Goal: Find specific page/section: Find specific page/section

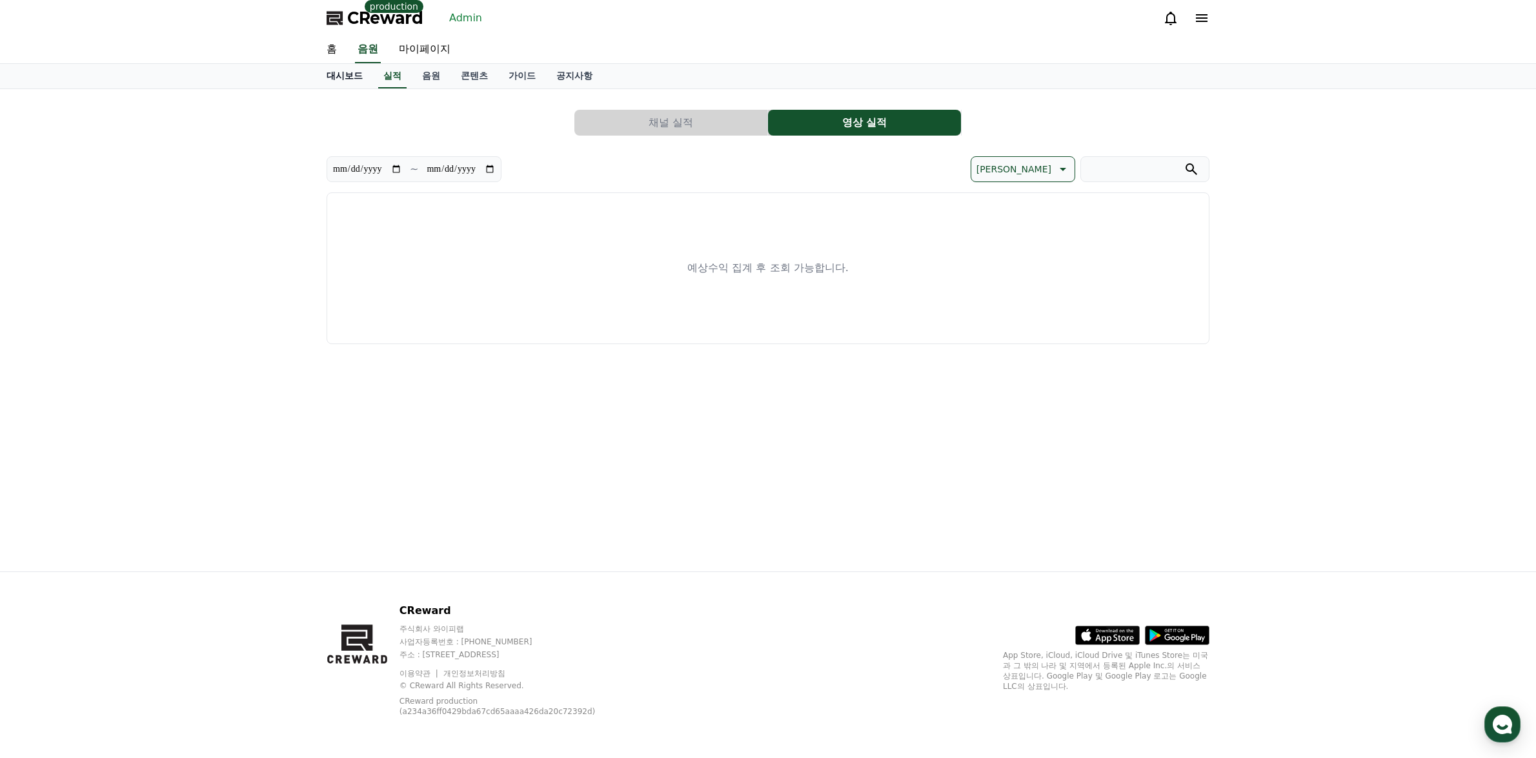
click at [334, 73] on link "대시보드" at bounding box center [344, 76] width 57 height 25
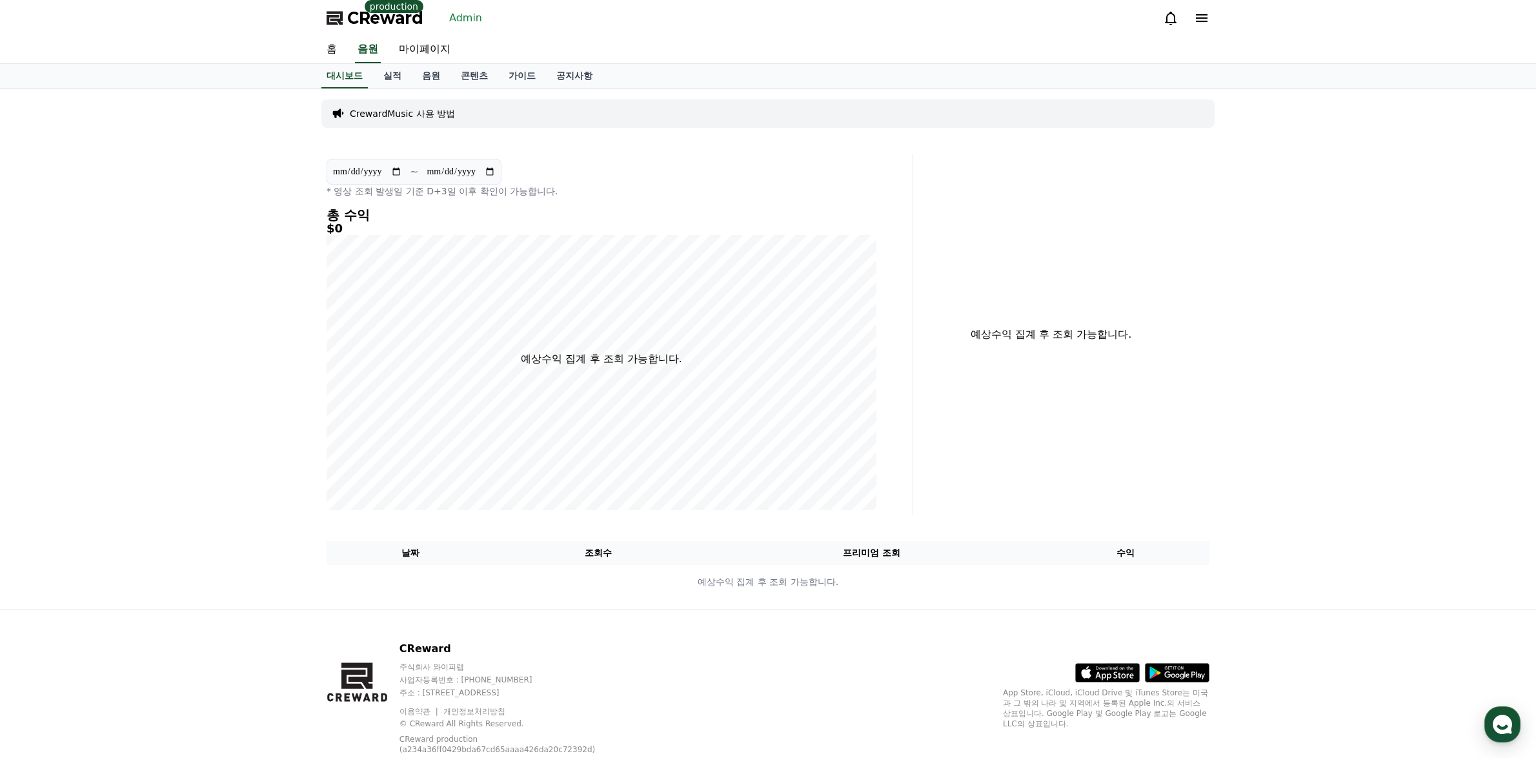
click at [458, 14] on link "Admin" at bounding box center [465, 18] width 43 height 21
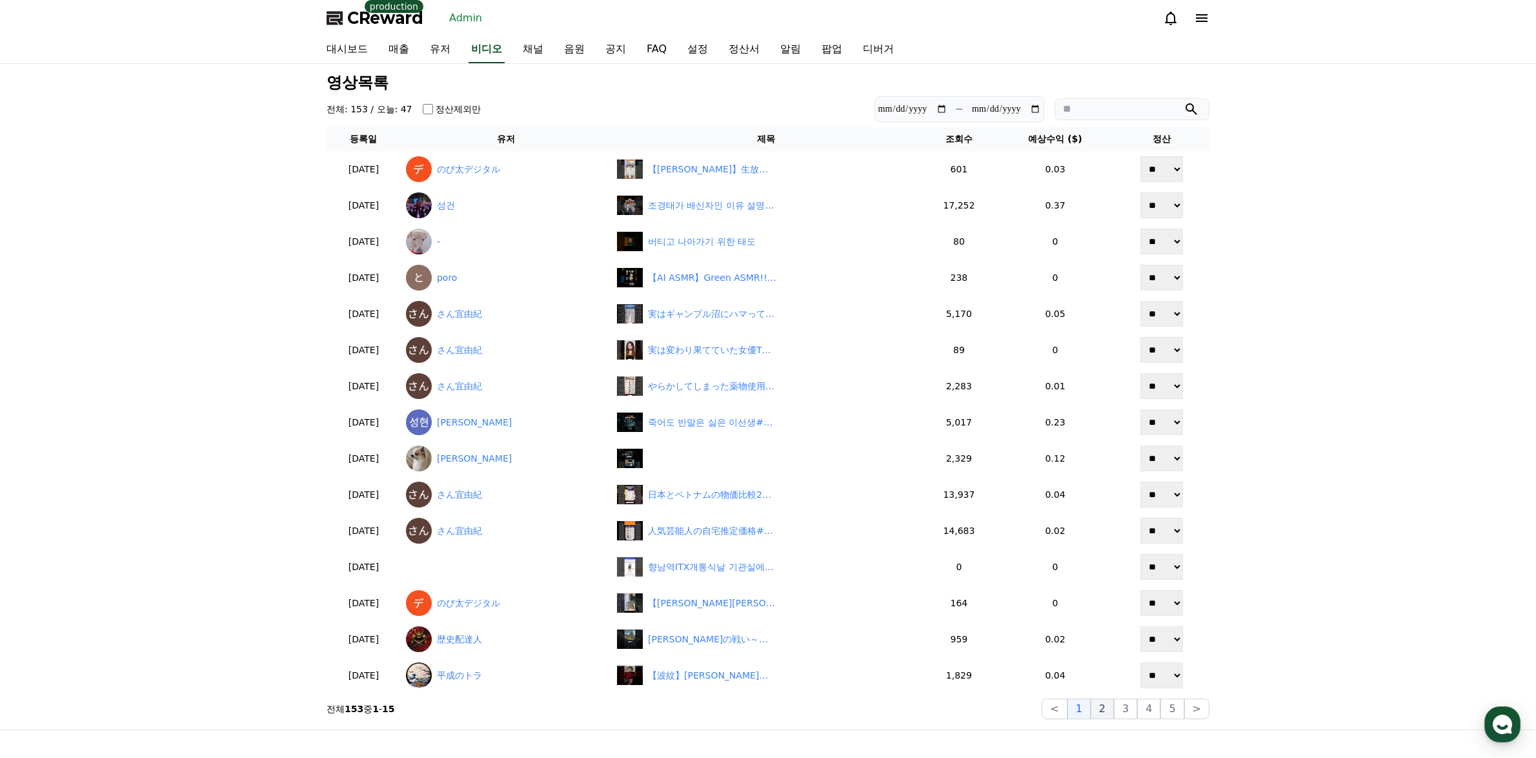
click at [1114, 708] on button "2" at bounding box center [1125, 708] width 23 height 21
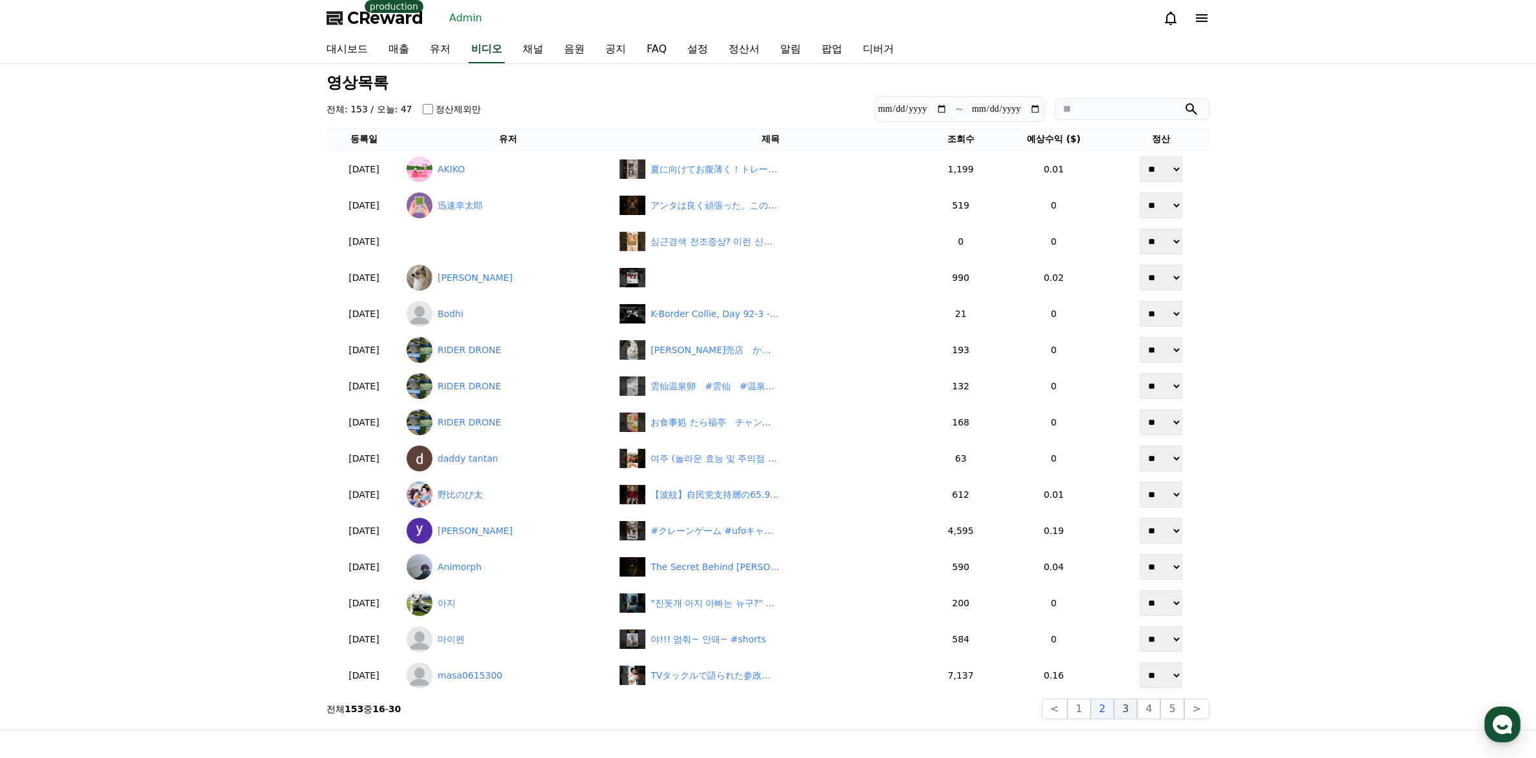
click at [1161, 711] on button "3" at bounding box center [1172, 708] width 23 height 21
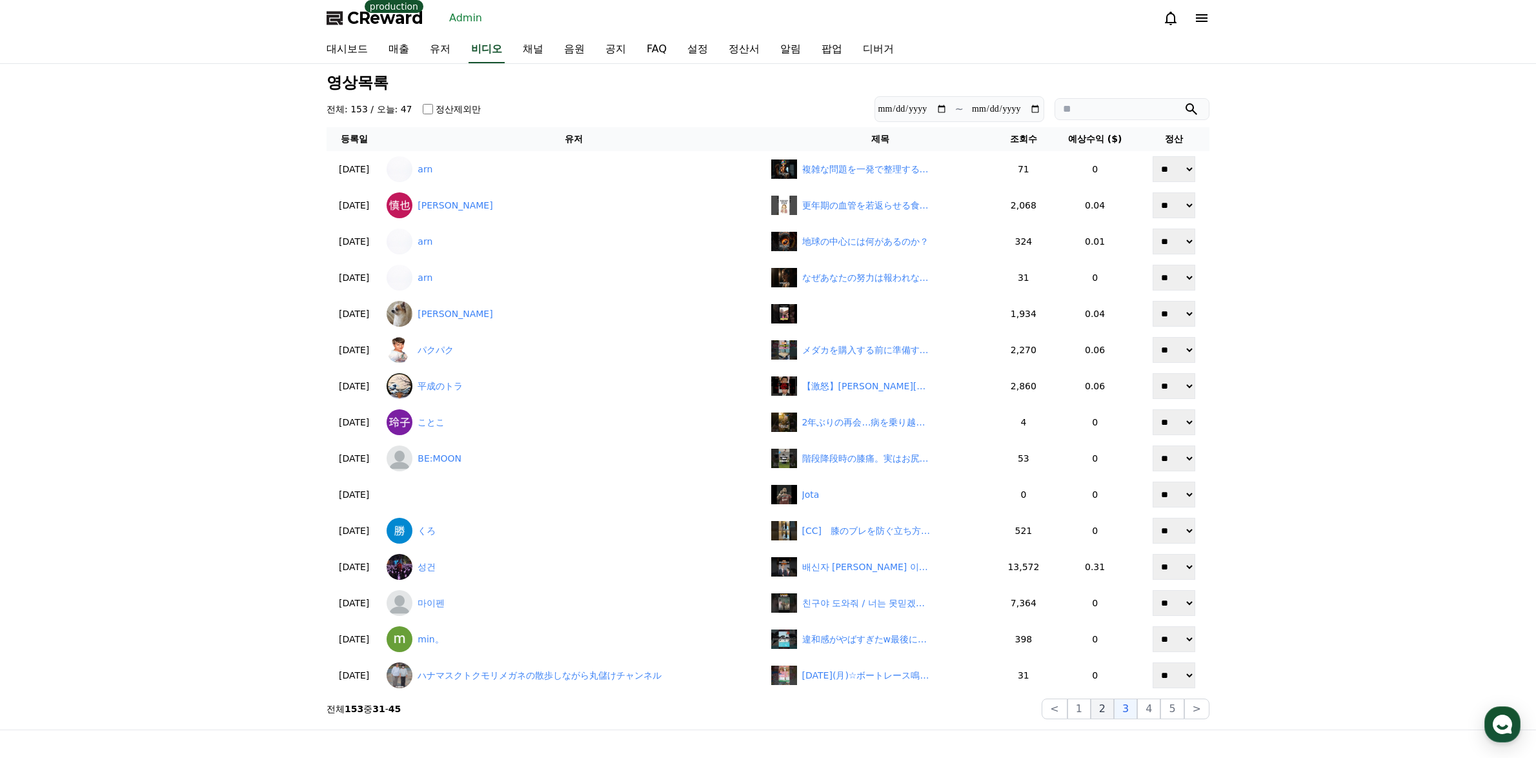
click at [1112, 709] on button "2" at bounding box center [1102, 708] width 23 height 21
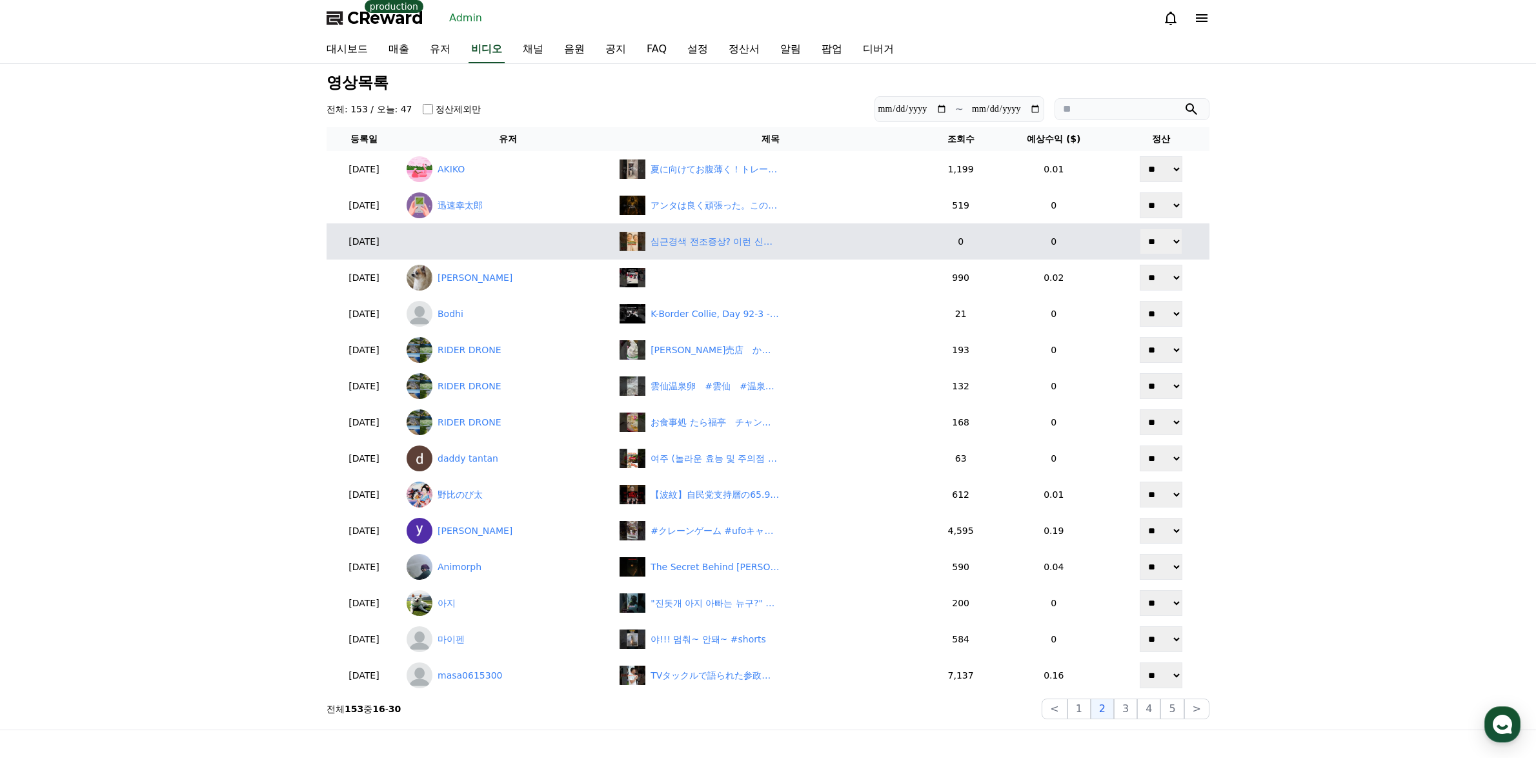
click at [1161, 708] on button "3" at bounding box center [1172, 708] width 23 height 21
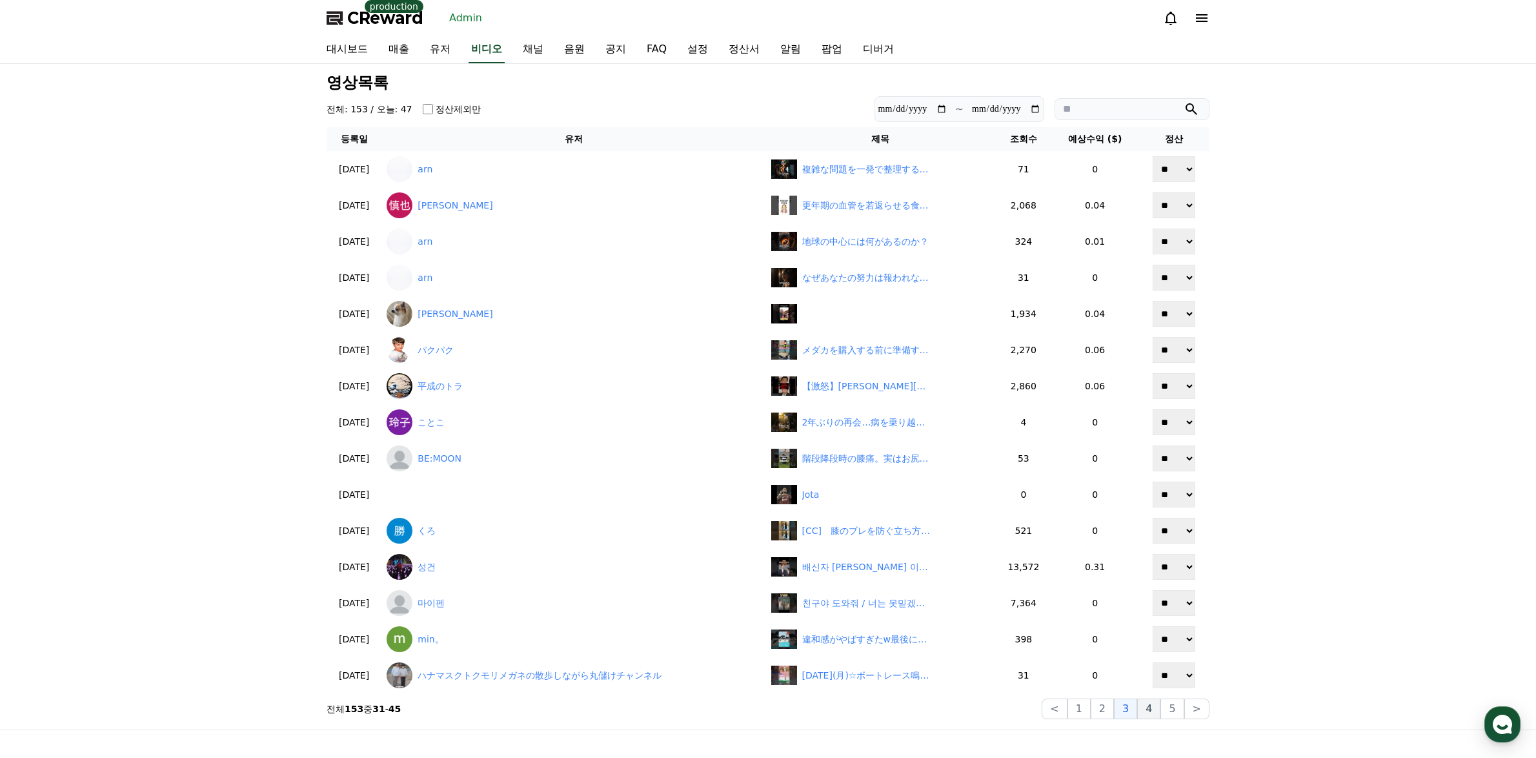
click at [1160, 713] on button "4" at bounding box center [1148, 708] width 23 height 21
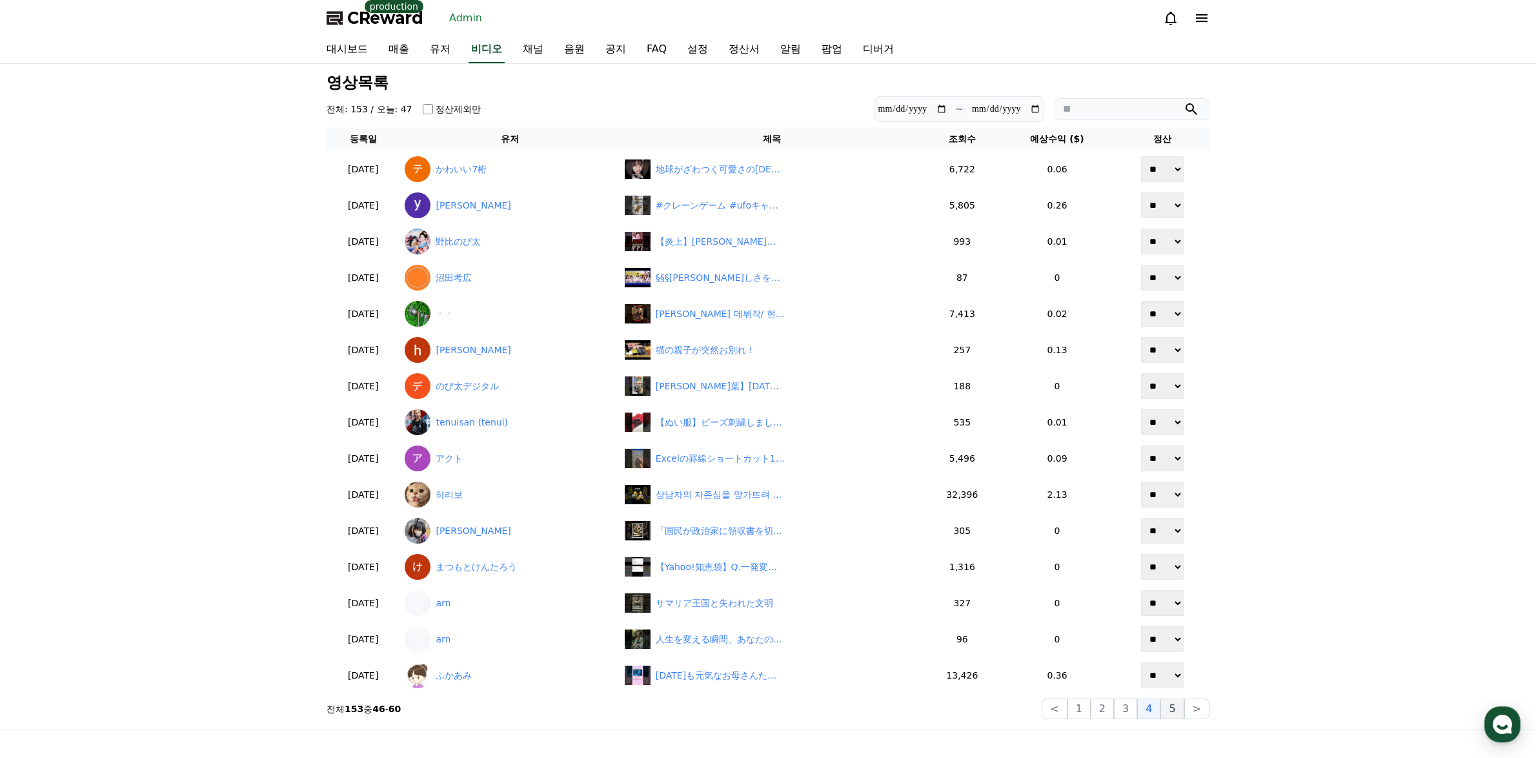
click at [1172, 706] on button "5" at bounding box center [1172, 708] width 23 height 21
